Goal: Information Seeking & Learning: Learn about a topic

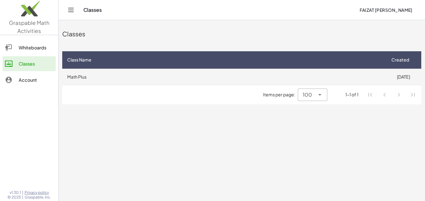
click at [94, 72] on td "Math Plus" at bounding box center [223, 77] width 323 height 16
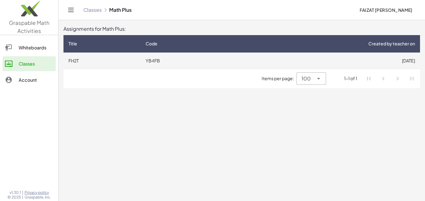
click at [178, 57] on td "YB4FB" at bounding box center [184, 61] width 87 height 16
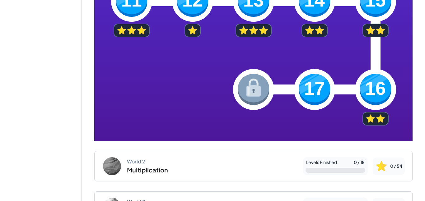
scroll to position [311, 0]
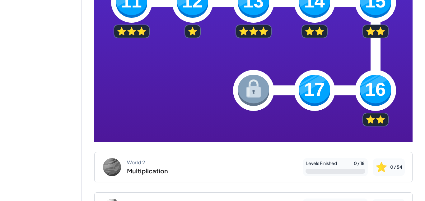
click at [322, 97] on img at bounding box center [314, 90] width 31 height 31
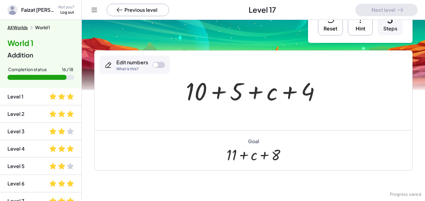
scroll to position [25, 0]
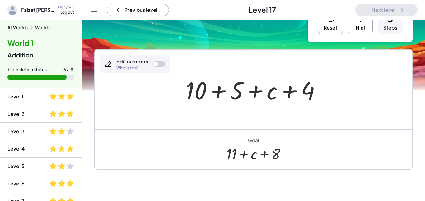
click at [194, 94] on div at bounding box center [256, 90] width 146 height 32
click at [160, 64] on div at bounding box center [158, 64] width 12 height 6
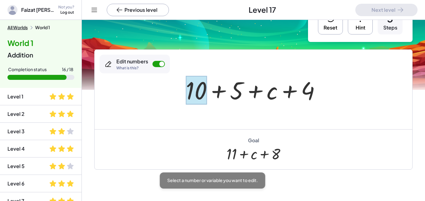
click at [195, 98] on div at bounding box center [196, 90] width 21 height 29
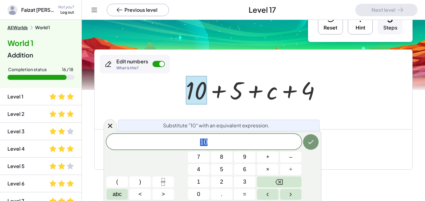
scroll to position [0, 0]
click at [227, 137] on div "1 0" at bounding box center [203, 142] width 195 height 16
click at [308, 141] on icon "Done" at bounding box center [310, 141] width 7 height 7
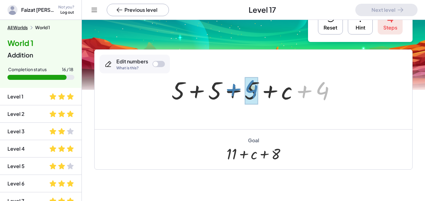
drag, startPoint x: 324, startPoint y: 91, endPoint x: 253, endPoint y: 89, distance: 70.7
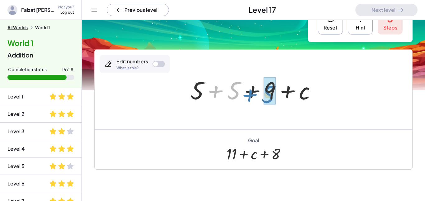
drag, startPoint x: 235, startPoint y: 90, endPoint x: 269, endPoint y: 94, distance: 34.4
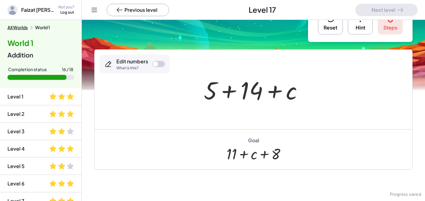
scroll to position [0, 0]
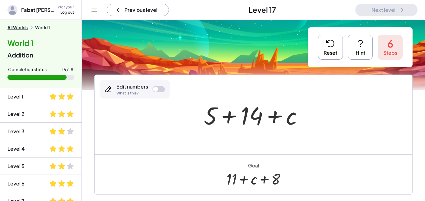
click at [331, 44] on icon at bounding box center [330, 44] width 10 height 10
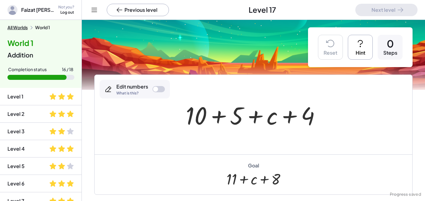
click at [156, 89] on div at bounding box center [155, 89] width 5 height 5
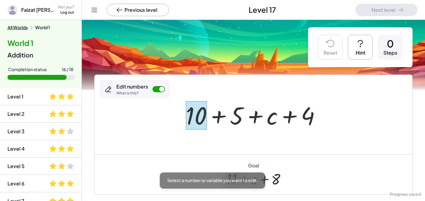
click at [190, 116] on div at bounding box center [196, 115] width 21 height 29
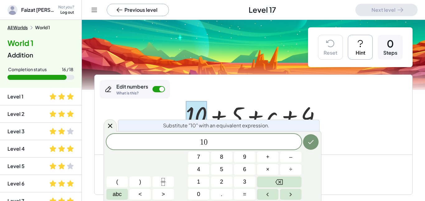
click at [352, 43] on button "Hint" at bounding box center [360, 47] width 25 height 25
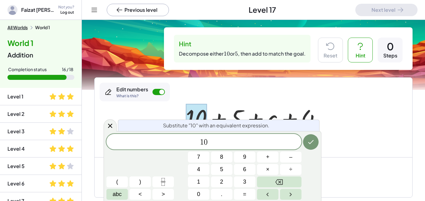
click at [217, 145] on span "1 0" at bounding box center [203, 142] width 195 height 9
click at [310, 139] on icon "Done" at bounding box center [310, 141] width 7 height 7
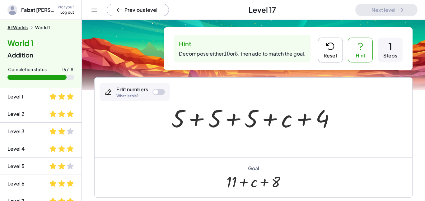
click at [160, 88] on div "Edit numbers What is this?" at bounding box center [135, 92] width 70 height 19
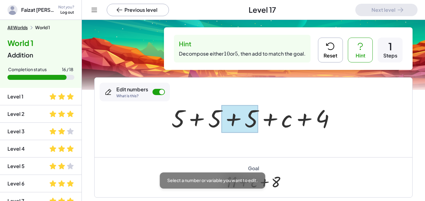
click at [245, 120] on div at bounding box center [240, 119] width 37 height 28
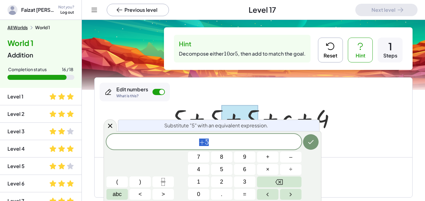
click at [243, 143] on span "+ 5" at bounding box center [203, 142] width 195 height 9
click at [303, 144] on button "Done" at bounding box center [311, 142] width 16 height 16
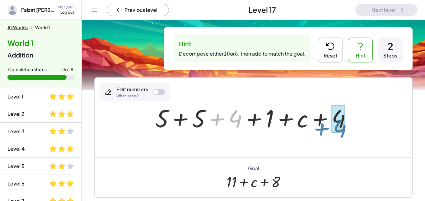
drag, startPoint x: 238, startPoint y: 121, endPoint x: 343, endPoint y: 130, distance: 104.9
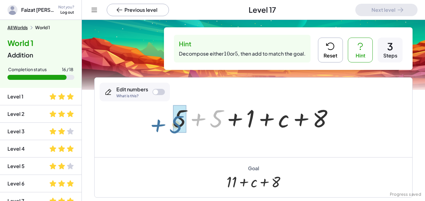
drag, startPoint x: 213, startPoint y: 119, endPoint x: 172, endPoint y: 123, distance: 40.7
click at [172, 123] on div at bounding box center [255, 118] width 171 height 32
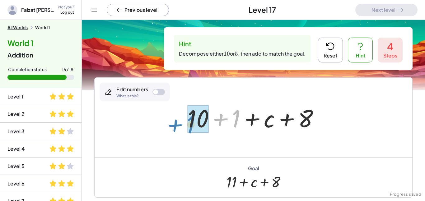
drag, startPoint x: 239, startPoint y: 117, endPoint x: 194, endPoint y: 123, distance: 45.4
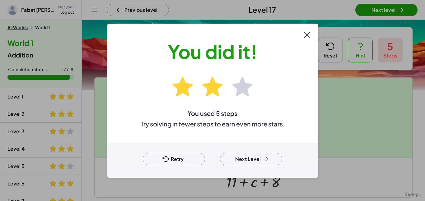
click at [274, 157] on button "Next Level" at bounding box center [251, 159] width 62 height 12
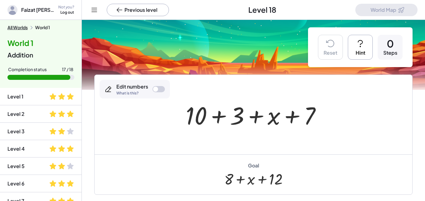
click at [205, 124] on div at bounding box center [256, 115] width 146 height 32
click at [201, 121] on div at bounding box center [256, 115] width 146 height 32
click at [201, 119] on div at bounding box center [256, 115] width 146 height 32
click at [164, 94] on div "Edit numbers What is this?" at bounding box center [135, 89] width 70 height 19
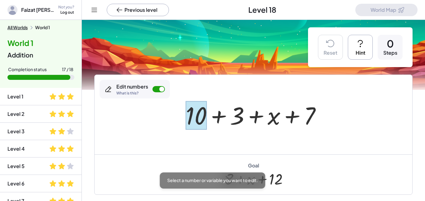
click at [194, 112] on div at bounding box center [196, 115] width 21 height 29
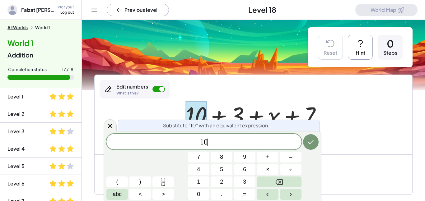
click at [232, 137] on div "1 0 ​" at bounding box center [203, 142] width 195 height 16
click at [312, 148] on button "Done" at bounding box center [311, 142] width 16 height 16
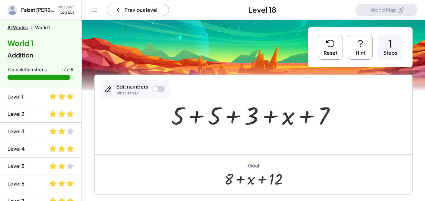
click at [363, 41] on icon at bounding box center [360, 44] width 10 height 10
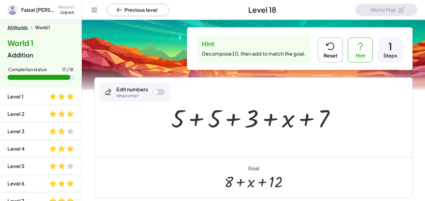
click at [382, 136] on div at bounding box center [254, 118] width 318 height 80
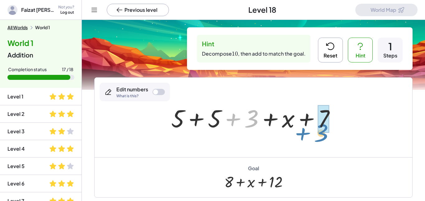
drag, startPoint x: 257, startPoint y: 119, endPoint x: 327, endPoint y: 133, distance: 71.2
click at [327, 133] on div at bounding box center [255, 118] width 175 height 32
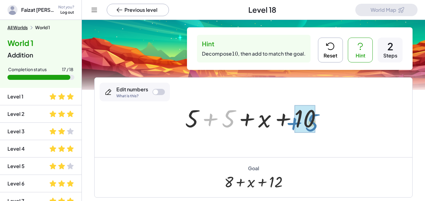
drag, startPoint x: 224, startPoint y: 111, endPoint x: 306, endPoint y: 115, distance: 82.2
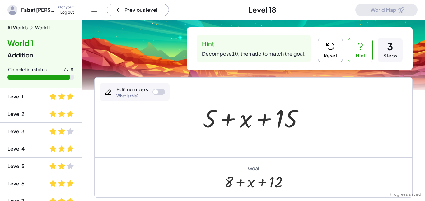
click at [340, 50] on button "Reset" at bounding box center [330, 50] width 25 height 25
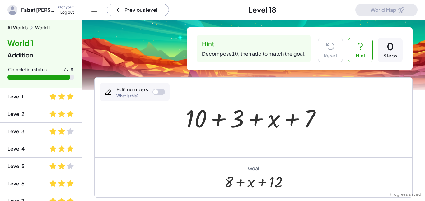
click at [355, 50] on icon at bounding box center [360, 46] width 10 height 10
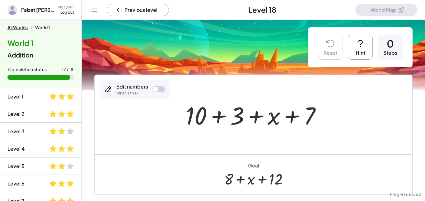
click at [355, 50] on button "Hint" at bounding box center [360, 47] width 25 height 25
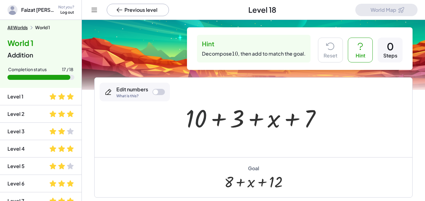
click at [196, 121] on div at bounding box center [256, 118] width 146 height 32
click at [152, 91] on div "Edit numbers What is this?" at bounding box center [135, 92] width 70 height 19
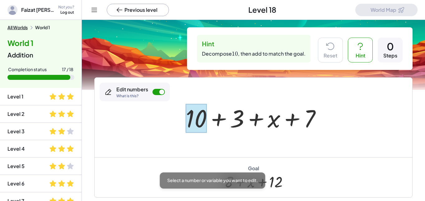
click at [197, 120] on div at bounding box center [196, 118] width 21 height 29
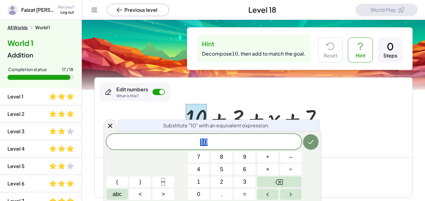
click at [243, 143] on span "1 0" at bounding box center [203, 142] width 195 height 9
click at [312, 141] on icon "Done" at bounding box center [310, 141] width 7 height 7
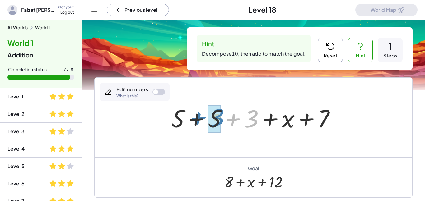
drag, startPoint x: 256, startPoint y: 118, endPoint x: 222, endPoint y: 117, distance: 34.6
click at [222, 117] on div at bounding box center [255, 118] width 175 height 32
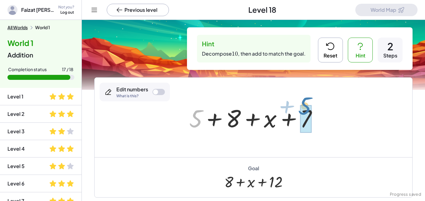
drag, startPoint x: 199, startPoint y: 116, endPoint x: 308, endPoint y: 105, distance: 109.8
click at [308, 105] on div at bounding box center [255, 118] width 139 height 32
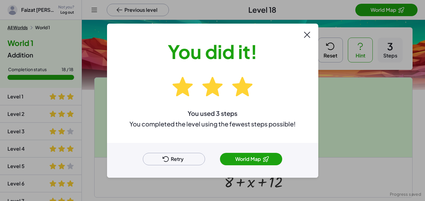
click at [254, 159] on button "World Map" at bounding box center [251, 159] width 62 height 12
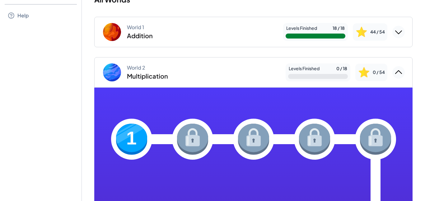
scroll to position [48, 0]
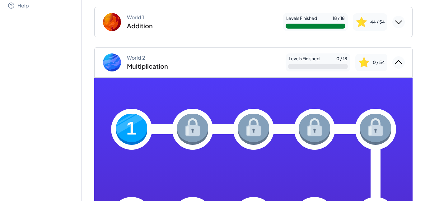
click at [135, 136] on img at bounding box center [131, 129] width 31 height 31
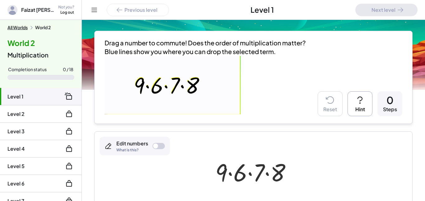
scroll to position [44, 0]
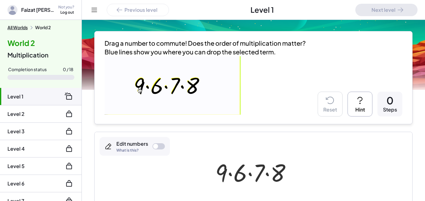
click at [279, 104] on p at bounding box center [208, 86] width 206 height 60
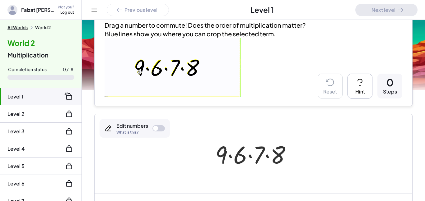
scroll to position [62, 0]
drag, startPoint x: 221, startPoint y: 157, endPoint x: 294, endPoint y: 161, distance: 73.2
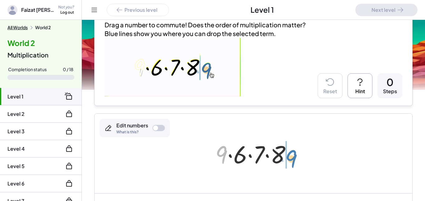
click at [294, 161] on div at bounding box center [255, 154] width 87 height 32
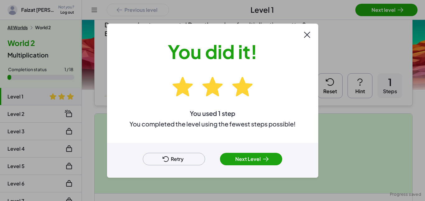
click at [376, 11] on div at bounding box center [212, 100] width 425 height 201
click at [261, 153] on button "Next Level" at bounding box center [251, 159] width 62 height 12
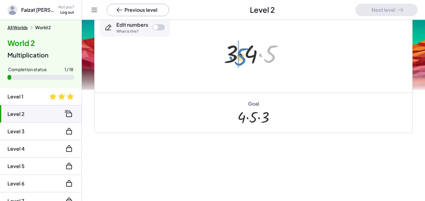
drag, startPoint x: 269, startPoint y: 51, endPoint x: 240, endPoint y: 53, distance: 30.0
click at [240, 53] on div at bounding box center [256, 53] width 70 height 32
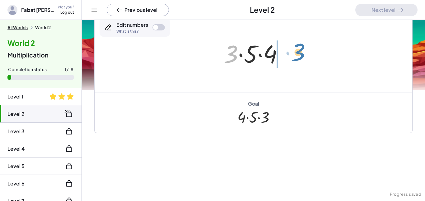
drag, startPoint x: 233, startPoint y: 52, endPoint x: 298, endPoint y: 49, distance: 65.1
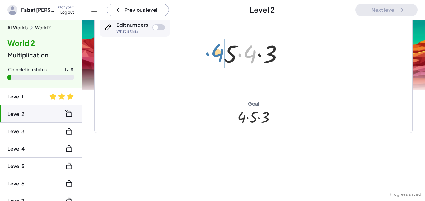
drag, startPoint x: 247, startPoint y: 56, endPoint x: 215, endPoint y: 55, distance: 32.4
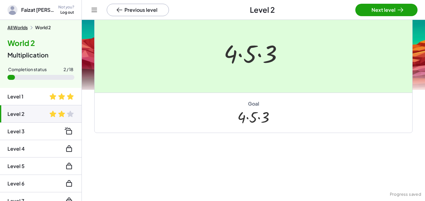
click at [390, 6] on div at bounding box center [212, 100] width 425 height 201
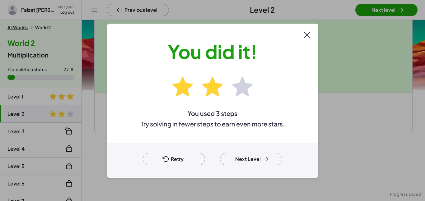
click at [243, 153] on button "Next Level" at bounding box center [251, 159] width 62 height 12
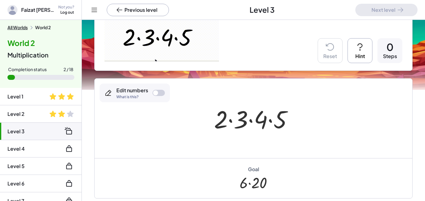
scroll to position [85, 0]
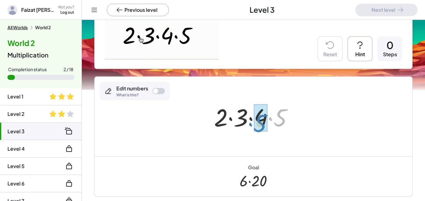
drag, startPoint x: 281, startPoint y: 114, endPoint x: 261, endPoint y: 119, distance: 20.7
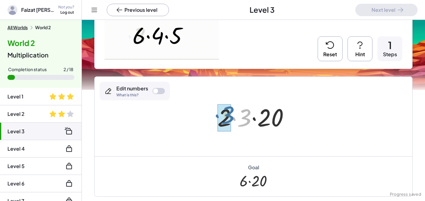
drag, startPoint x: 241, startPoint y: 119, endPoint x: 223, endPoint y: 116, distance: 18.3
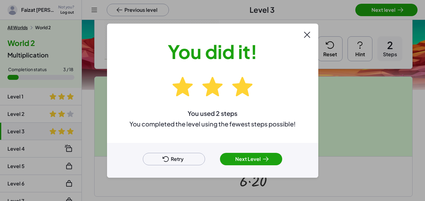
click at [264, 156] on icon at bounding box center [265, 159] width 7 height 7
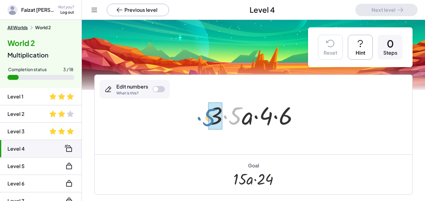
drag, startPoint x: 235, startPoint y: 119, endPoint x: 209, endPoint y: 121, distance: 25.6
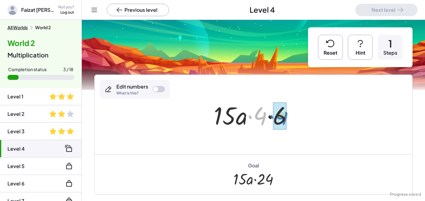
drag, startPoint x: 259, startPoint y: 116, endPoint x: 280, endPoint y: 115, distance: 21.2
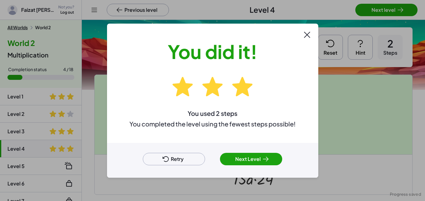
click at [240, 160] on button "Next Level" at bounding box center [251, 159] width 62 height 12
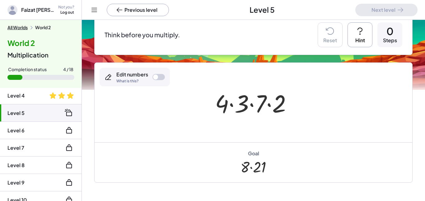
scroll to position [66, 0]
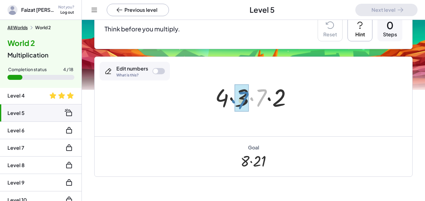
drag, startPoint x: 258, startPoint y: 91, endPoint x: 240, endPoint y: 93, distance: 18.4
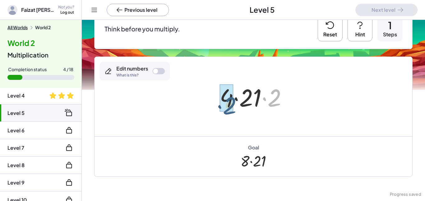
drag, startPoint x: 275, startPoint y: 99, endPoint x: 227, endPoint y: 105, distance: 48.6
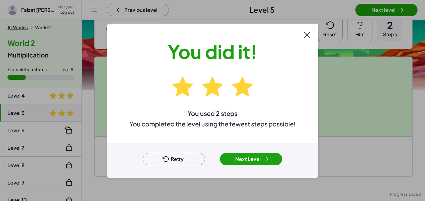
click at [387, 8] on div at bounding box center [212, 100] width 425 height 201
click at [260, 159] on button "Next Level" at bounding box center [251, 159] width 62 height 12
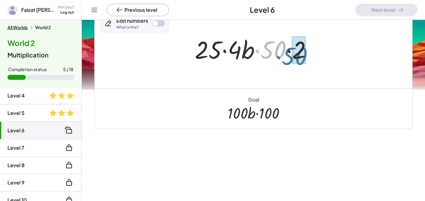
drag, startPoint x: 271, startPoint y: 51, endPoint x: 293, endPoint y: 57, distance: 22.4
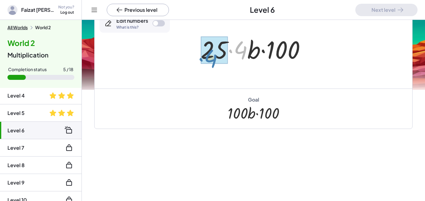
drag, startPoint x: 241, startPoint y: 49, endPoint x: 211, endPoint y: 54, distance: 31.3
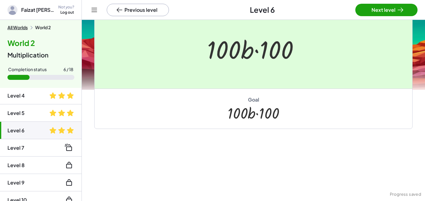
click at [373, 9] on div at bounding box center [212, 100] width 425 height 201
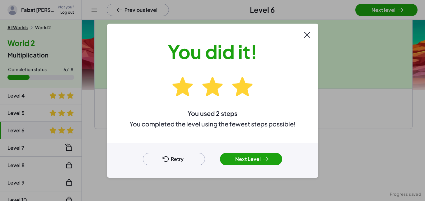
click at [230, 157] on button "Next Level" at bounding box center [251, 159] width 62 height 12
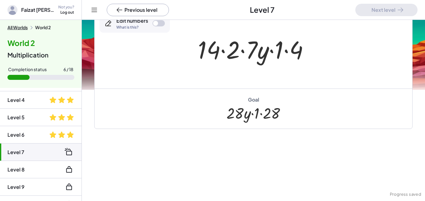
scroll to position [50, 0]
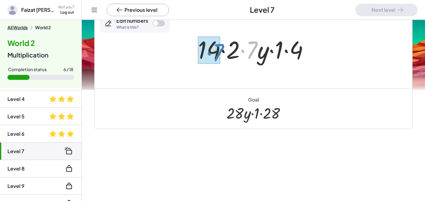
drag, startPoint x: 255, startPoint y: 48, endPoint x: 219, endPoint y: 49, distance: 35.2
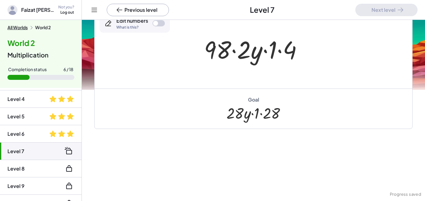
scroll to position [0, 0]
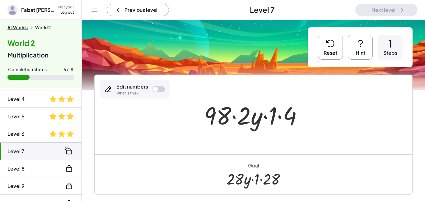
click at [330, 39] on icon at bounding box center [330, 44] width 10 height 10
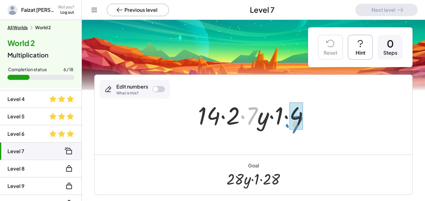
drag, startPoint x: 251, startPoint y: 107, endPoint x: 296, endPoint y: 116, distance: 45.6
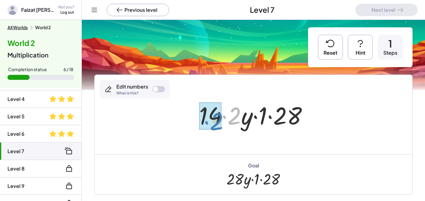
drag, startPoint x: 238, startPoint y: 113, endPoint x: 219, endPoint y: 117, distance: 18.9
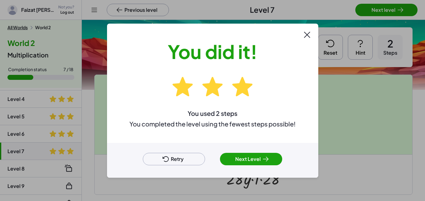
click at [242, 164] on button "Next Level" at bounding box center [251, 159] width 62 height 12
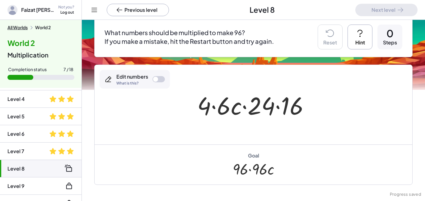
scroll to position [63, 0]
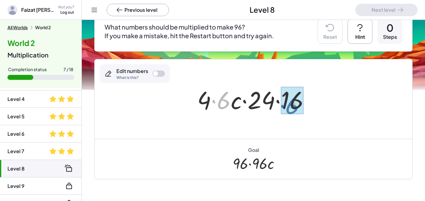
drag, startPoint x: 229, startPoint y: 100, endPoint x: 301, endPoint y: 102, distance: 71.6
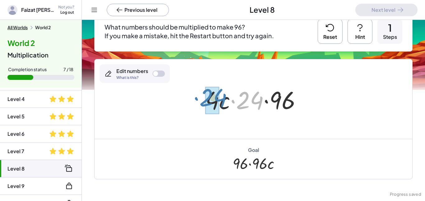
drag, startPoint x: 259, startPoint y: 101, endPoint x: 222, endPoint y: 98, distance: 37.2
click at [222, 98] on div at bounding box center [255, 99] width 107 height 32
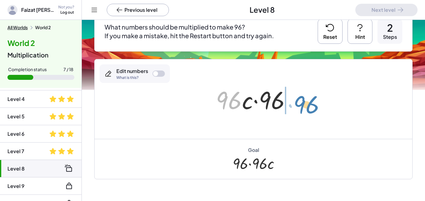
drag, startPoint x: 235, startPoint y: 100, endPoint x: 312, endPoint y: 103, distance: 77.6
click at [312, 103] on div "· 4 · 6 · c · 24 · 16 · 4 · c · 24 · 96 · 96 · · · c 96 96" at bounding box center [254, 99] width 318 height 80
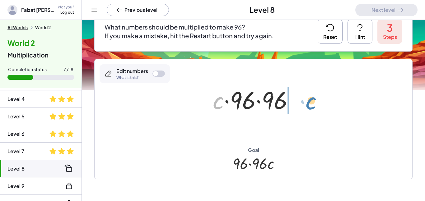
drag, startPoint x: 219, startPoint y: 101, endPoint x: 311, endPoint y: 101, distance: 92.1
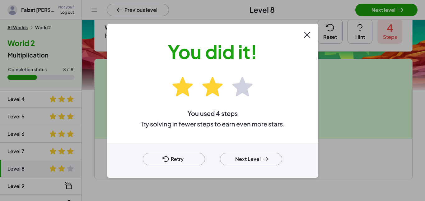
click at [241, 160] on button "Next Level" at bounding box center [251, 159] width 62 height 12
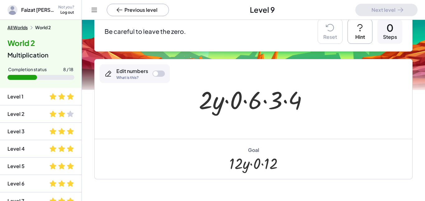
scroll to position [200, 0]
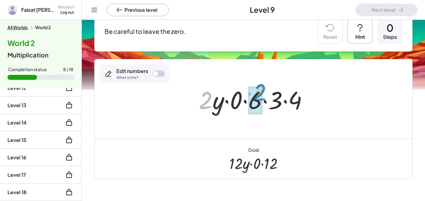
drag, startPoint x: 203, startPoint y: 98, endPoint x: 257, endPoint y: 91, distance: 54.4
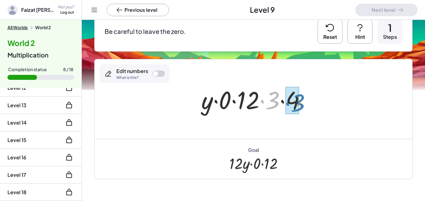
drag, startPoint x: 274, startPoint y: 103, endPoint x: 298, endPoint y: 105, distance: 24.7
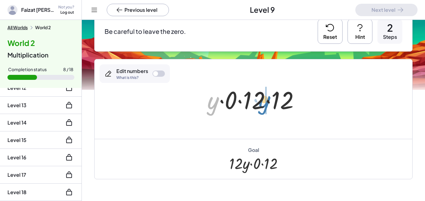
drag, startPoint x: 211, startPoint y: 105, endPoint x: 262, endPoint y: 105, distance: 51.7
click at [262, 105] on div at bounding box center [256, 99] width 104 height 32
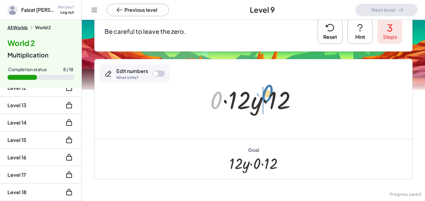
drag, startPoint x: 214, startPoint y: 103, endPoint x: 266, endPoint y: 96, distance: 52.1
click at [266, 96] on div at bounding box center [256, 99] width 98 height 32
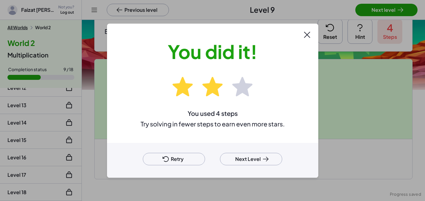
click at [371, 14] on div at bounding box center [212, 100] width 425 height 201
click at [247, 157] on button "Next Level" at bounding box center [251, 159] width 62 height 12
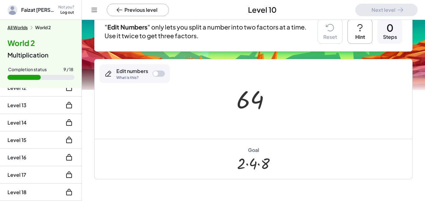
click at [251, 102] on div at bounding box center [255, 99] width 45 height 31
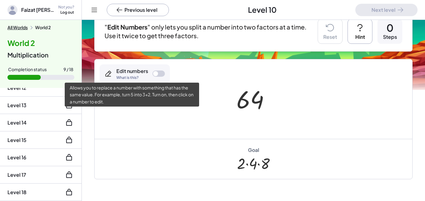
click at [144, 76] on div "What is this?" at bounding box center [132, 78] width 32 height 4
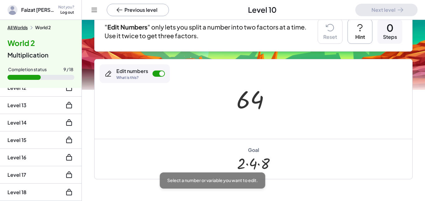
click at [364, 27] on icon at bounding box center [360, 28] width 10 height 10
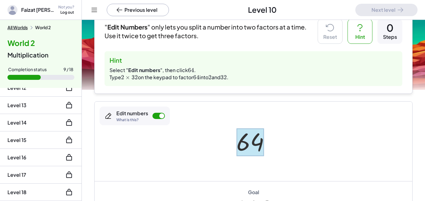
click at [246, 140] on div at bounding box center [250, 143] width 28 height 28
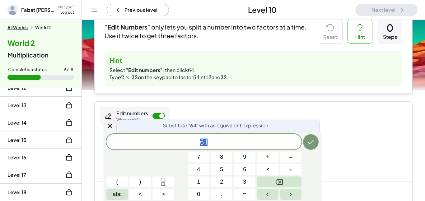
click at [252, 146] on span "6 4" at bounding box center [203, 142] width 195 height 9
click at [266, 167] on span "×" at bounding box center [267, 170] width 3 height 8
click at [222, 181] on span "2" at bounding box center [221, 182] width 3 height 8
click at [284, 178] on button "Backspace" at bounding box center [279, 182] width 44 height 11
click at [244, 182] on span "3" at bounding box center [244, 182] width 3 height 8
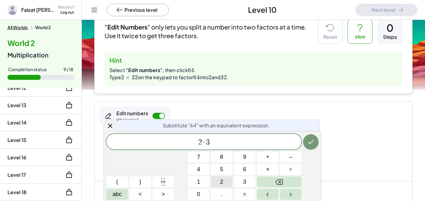
click at [223, 181] on button "2" at bounding box center [221, 182] width 21 height 11
click at [312, 136] on button "Done" at bounding box center [311, 142] width 16 height 16
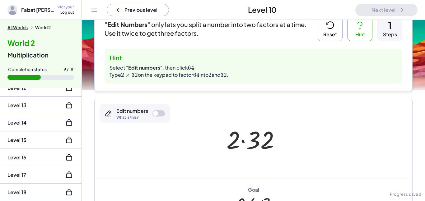
scroll to position [56, 0]
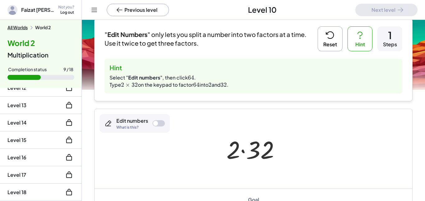
click at [260, 149] on div at bounding box center [255, 149] width 65 height 32
click at [336, 40] on button "Reset" at bounding box center [330, 38] width 25 height 25
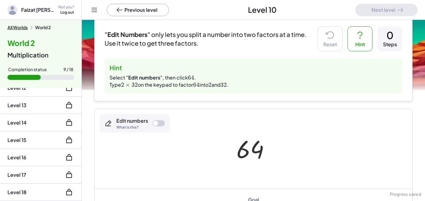
click at [144, 130] on div "Edit numbers What is this?" at bounding box center [135, 123] width 70 height 19
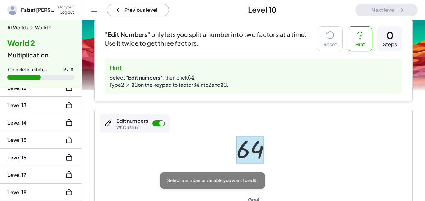
click at [246, 148] on div at bounding box center [250, 150] width 28 height 28
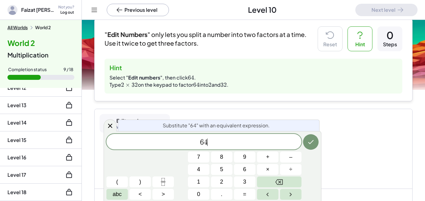
click at [243, 147] on span "6 4 ​" at bounding box center [203, 142] width 195 height 9
click at [222, 179] on span "2" at bounding box center [221, 182] width 3 height 8
click at [260, 168] on button "×" at bounding box center [267, 169] width 21 height 11
click at [245, 180] on span "3" at bounding box center [244, 182] width 3 height 8
click at [229, 181] on button "2" at bounding box center [221, 182] width 21 height 11
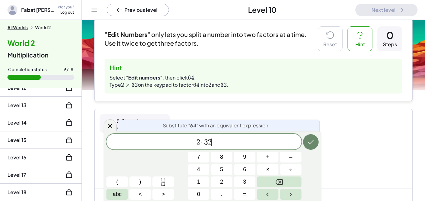
click at [307, 144] on icon "Done" at bounding box center [310, 141] width 7 height 7
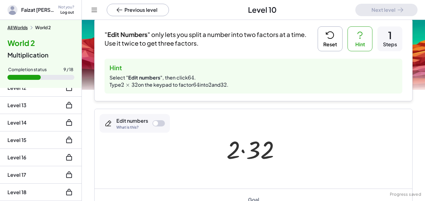
click at [155, 119] on div "Edit numbers What is this?" at bounding box center [135, 123] width 70 height 19
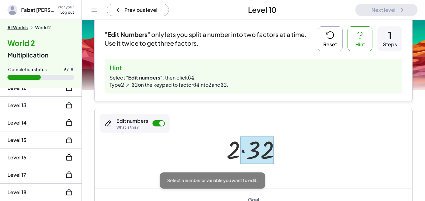
click at [261, 143] on div at bounding box center [257, 151] width 34 height 28
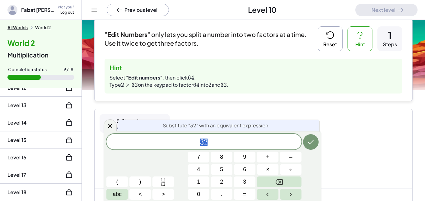
click at [255, 143] on span "3 2" at bounding box center [203, 142] width 195 height 9
click at [275, 167] on button "×" at bounding box center [267, 169] width 21 height 11
click at [248, 178] on button "3" at bounding box center [244, 182] width 21 height 11
click at [220, 186] on span "2" at bounding box center [221, 182] width 3 height 8
click at [317, 143] on button "Done" at bounding box center [311, 142] width 16 height 16
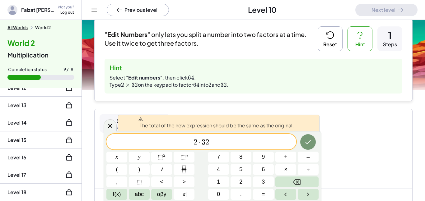
click at [269, 143] on span "2 · 3 2 ​" at bounding box center [201, 142] width 190 height 9
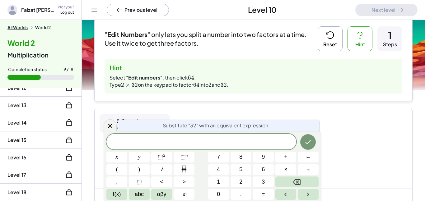
click at [103, 127] on div "Edit numbers What is this?" at bounding box center [135, 123] width 70 height 19
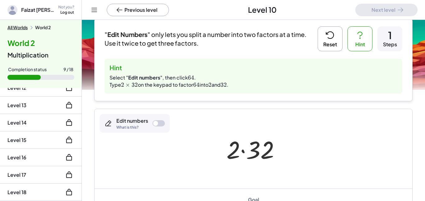
click at [113, 127] on div "Edit numbers What is this?" at bounding box center [135, 123] width 70 height 19
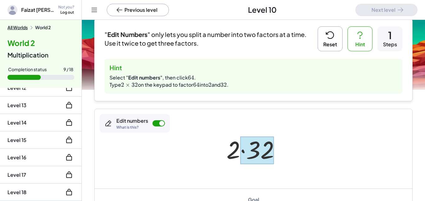
click at [255, 153] on div at bounding box center [257, 151] width 34 height 28
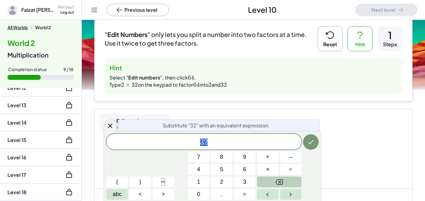
click at [292, 182] on button "Backspace" at bounding box center [279, 182] width 44 height 11
click at [201, 167] on button "4" at bounding box center [198, 169] width 21 height 11
click at [271, 167] on button "×" at bounding box center [267, 169] width 21 height 11
click at [225, 159] on button "8" at bounding box center [221, 157] width 21 height 11
click at [309, 144] on icon "Done" at bounding box center [310, 141] width 7 height 7
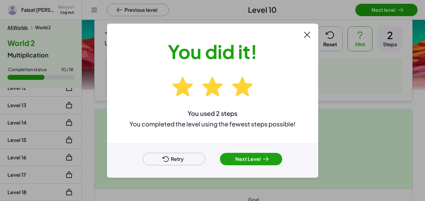
click at [267, 163] on button "Next Level" at bounding box center [251, 159] width 62 height 12
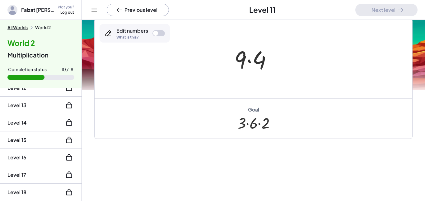
click at [164, 35] on div at bounding box center [158, 33] width 12 height 6
click at [238, 58] on div at bounding box center [240, 59] width 12 height 29
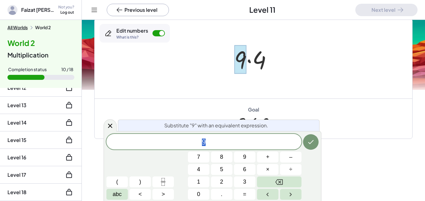
click at [220, 144] on span "9" at bounding box center [203, 142] width 195 height 9
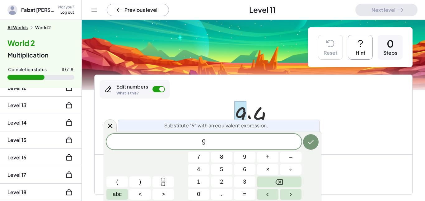
click at [358, 53] on button "Hint" at bounding box center [360, 47] width 25 height 25
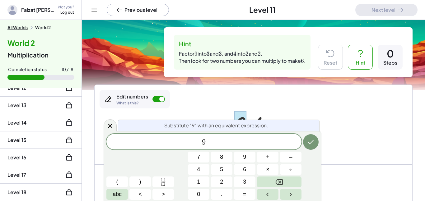
click at [230, 144] on span "9" at bounding box center [203, 142] width 195 height 9
click at [271, 166] on button "×" at bounding box center [267, 169] width 21 height 11
click at [252, 184] on button "3" at bounding box center [244, 182] width 21 height 11
click at [312, 139] on icon "Done" at bounding box center [310, 141] width 7 height 7
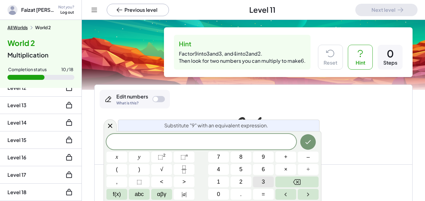
click at [269, 182] on button "3" at bounding box center [263, 182] width 21 height 11
click at [287, 170] on button "×" at bounding box center [285, 169] width 21 height 11
click at [264, 181] on span "3" at bounding box center [263, 182] width 3 height 8
click at [310, 145] on icon "Done" at bounding box center [307, 141] width 7 height 7
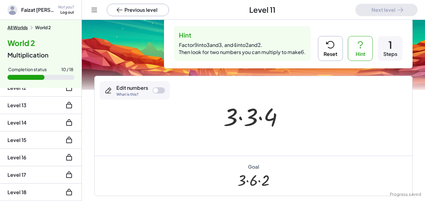
scroll to position [9, 0]
click at [136, 87] on div "Edit numbers" at bounding box center [132, 87] width 32 height 7
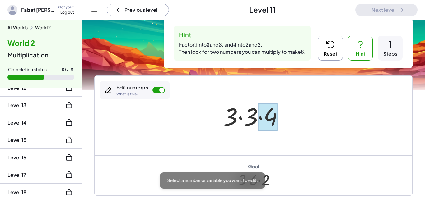
click at [268, 114] on div at bounding box center [268, 117] width 20 height 28
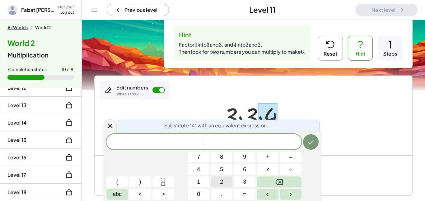
click at [227, 180] on button "2" at bounding box center [221, 182] width 21 height 11
click at [260, 170] on button "×" at bounding box center [267, 169] width 21 height 11
click at [230, 180] on button "2" at bounding box center [221, 182] width 21 height 11
click at [312, 147] on button "Done" at bounding box center [311, 142] width 16 height 16
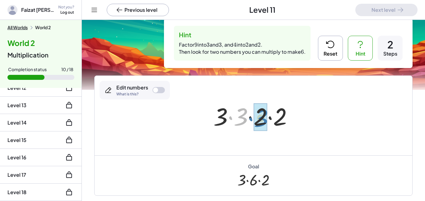
drag, startPoint x: 244, startPoint y: 116, endPoint x: 264, endPoint y: 118, distance: 20.3
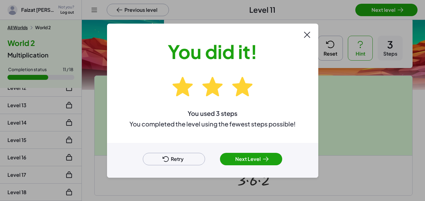
click at [264, 161] on icon at bounding box center [265, 159] width 7 height 7
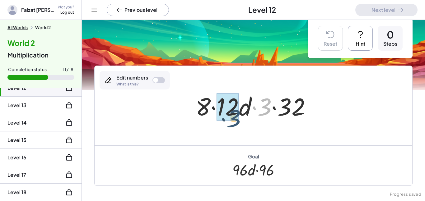
drag, startPoint x: 264, startPoint y: 110, endPoint x: 227, endPoint y: 119, distance: 38.4
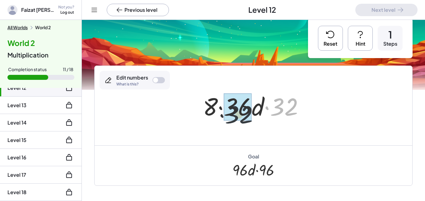
drag, startPoint x: 279, startPoint y: 102, endPoint x: 226, endPoint y: 106, distance: 53.0
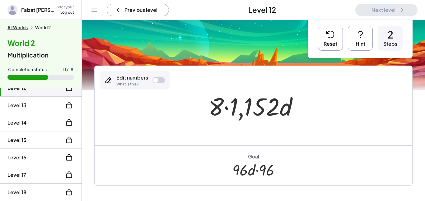
click at [342, 39] on button "Reset" at bounding box center [330, 38] width 25 height 25
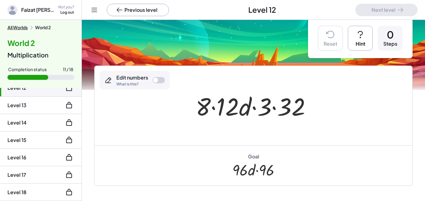
click at [358, 42] on button "Hint" at bounding box center [360, 38] width 25 height 25
